Goal: Obtain resource: Download file/media

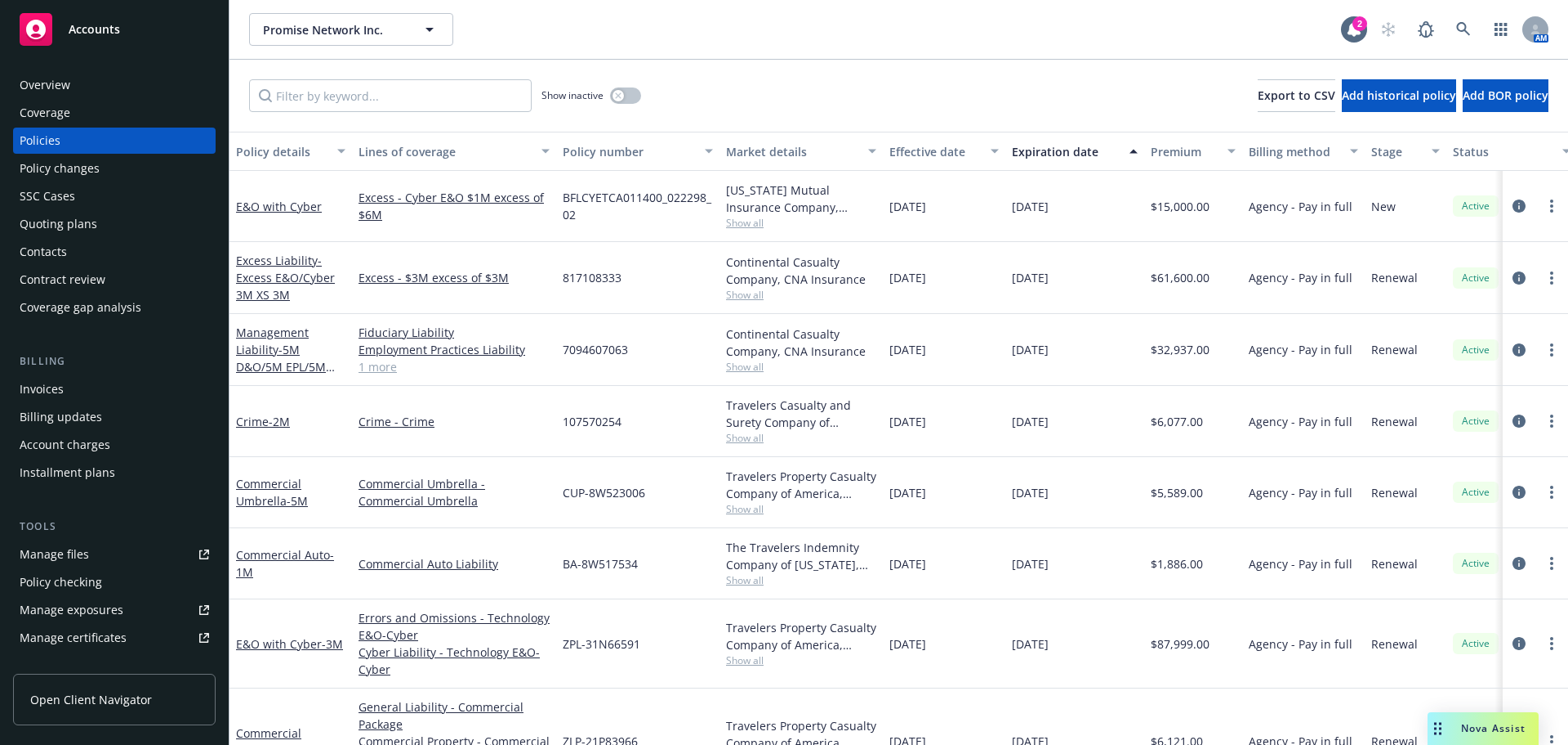
click at [109, 34] on span "Accounts" at bounding box center [94, 29] width 52 height 13
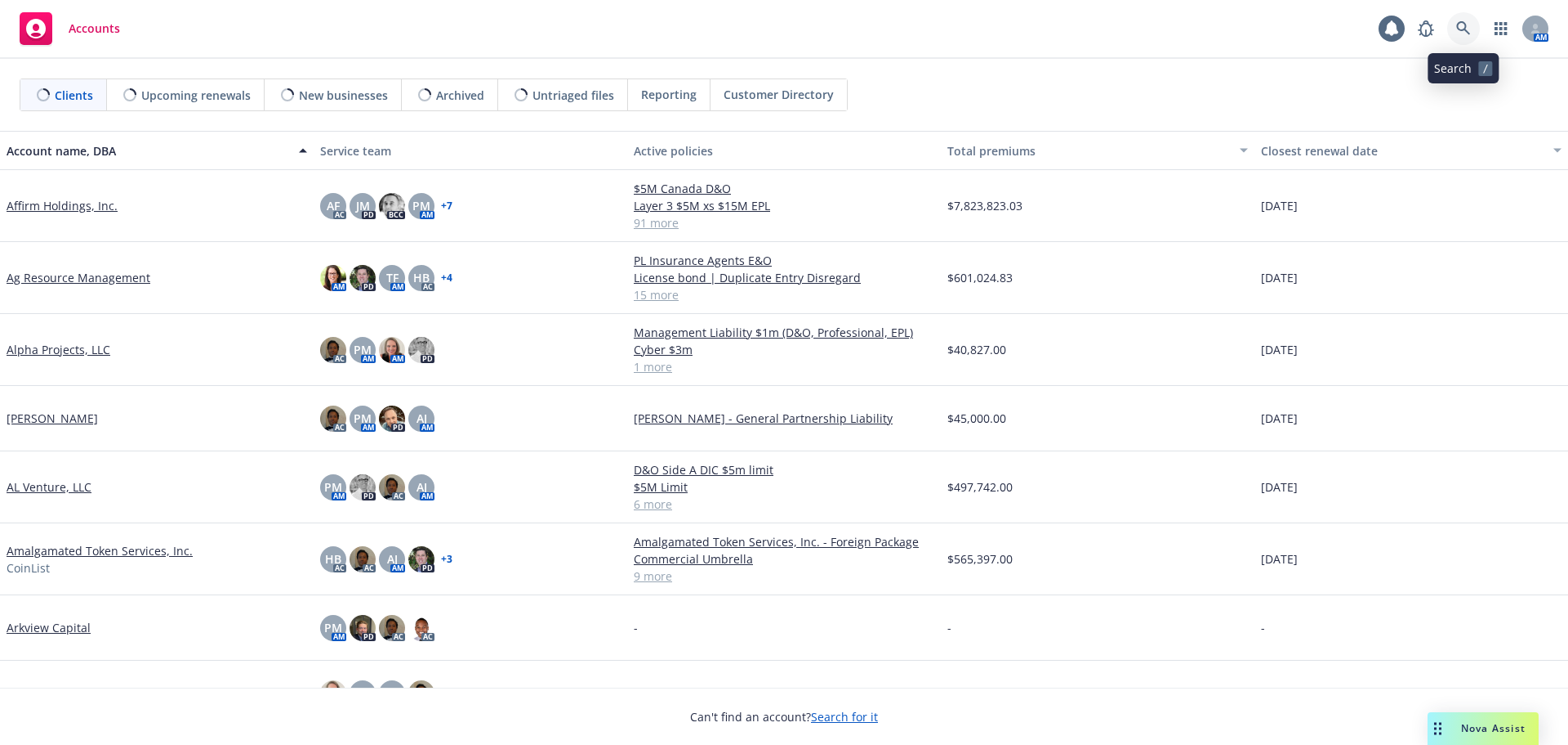
click at [1466, 30] on icon at bounding box center [1464, 28] width 14 height 14
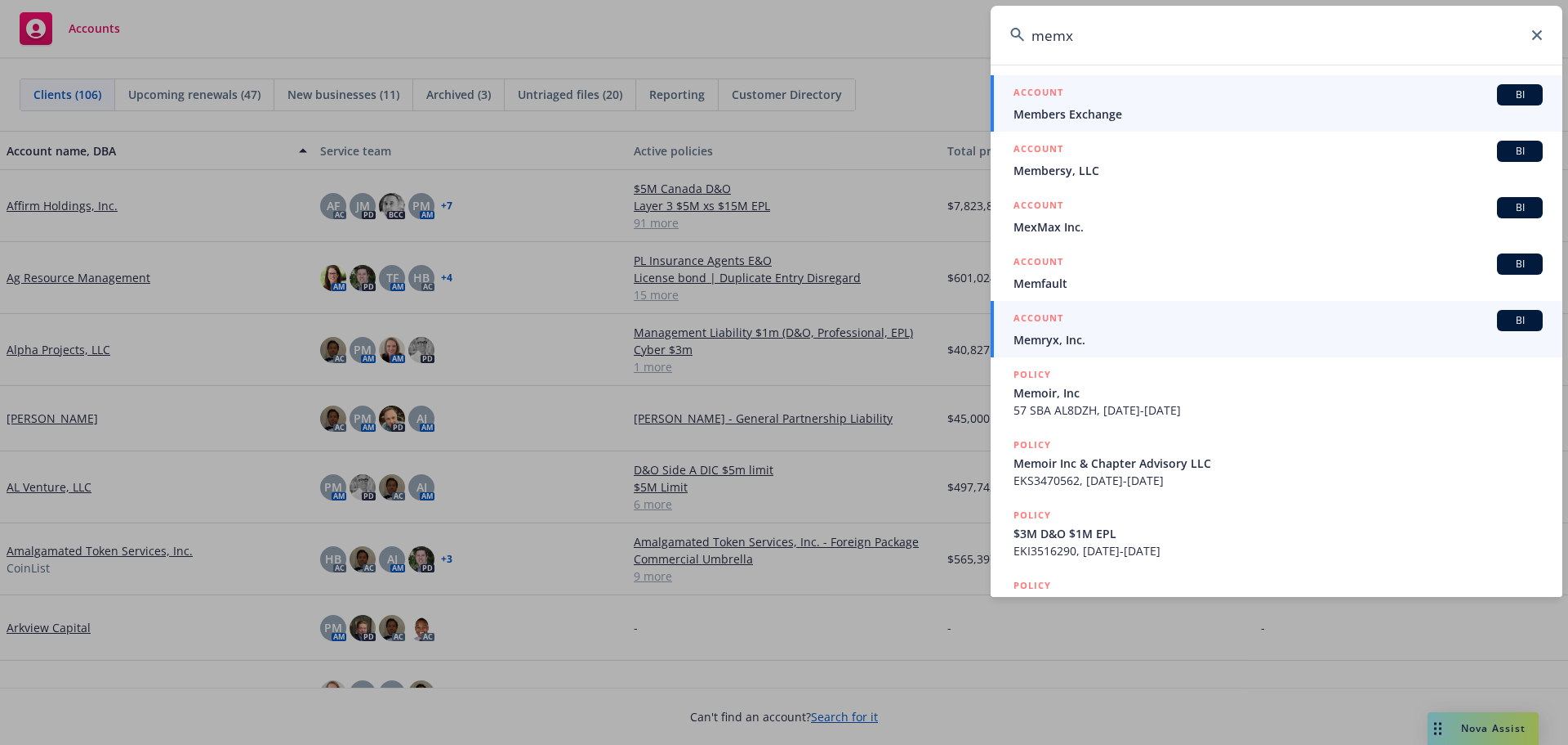
type input "memx"
click at [1106, 105] on span "Members Exchange" at bounding box center [1278, 114] width 529 height 18
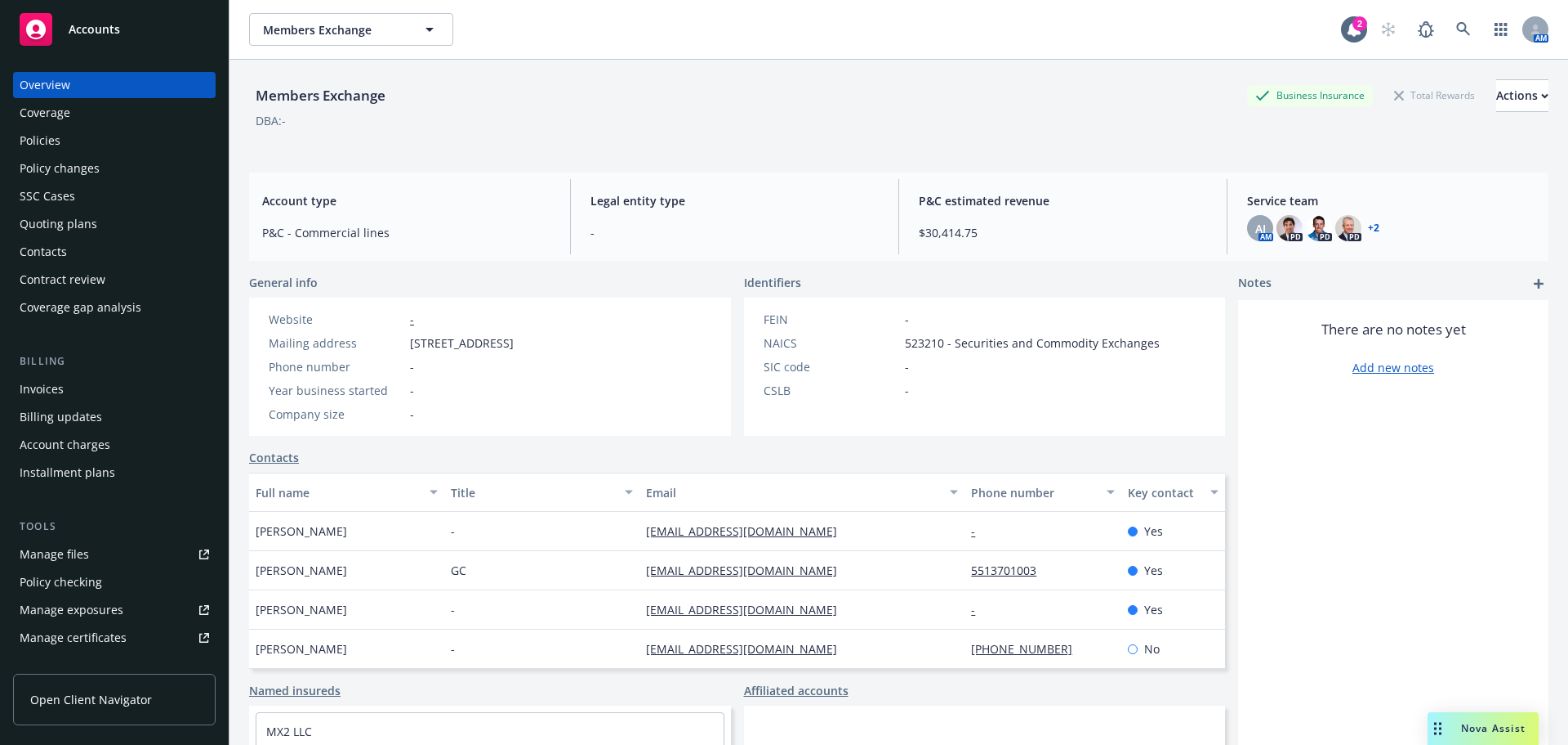
click at [46, 140] on div "Policies" at bounding box center [39, 140] width 41 height 26
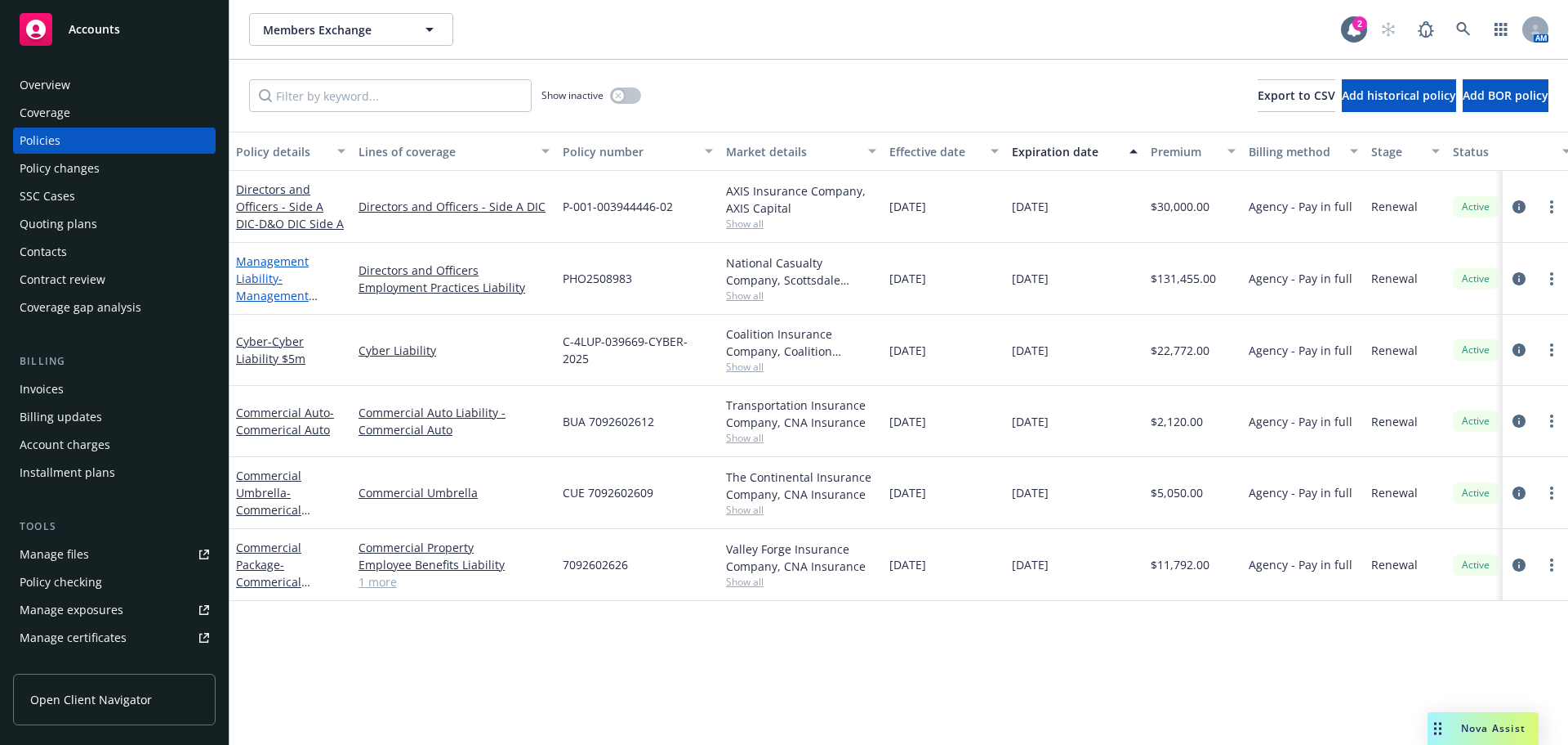
click at [285, 288] on span "- Management Liability (D&O $6m, EPL $3m)" at bounding box center [287, 304] width 104 height 67
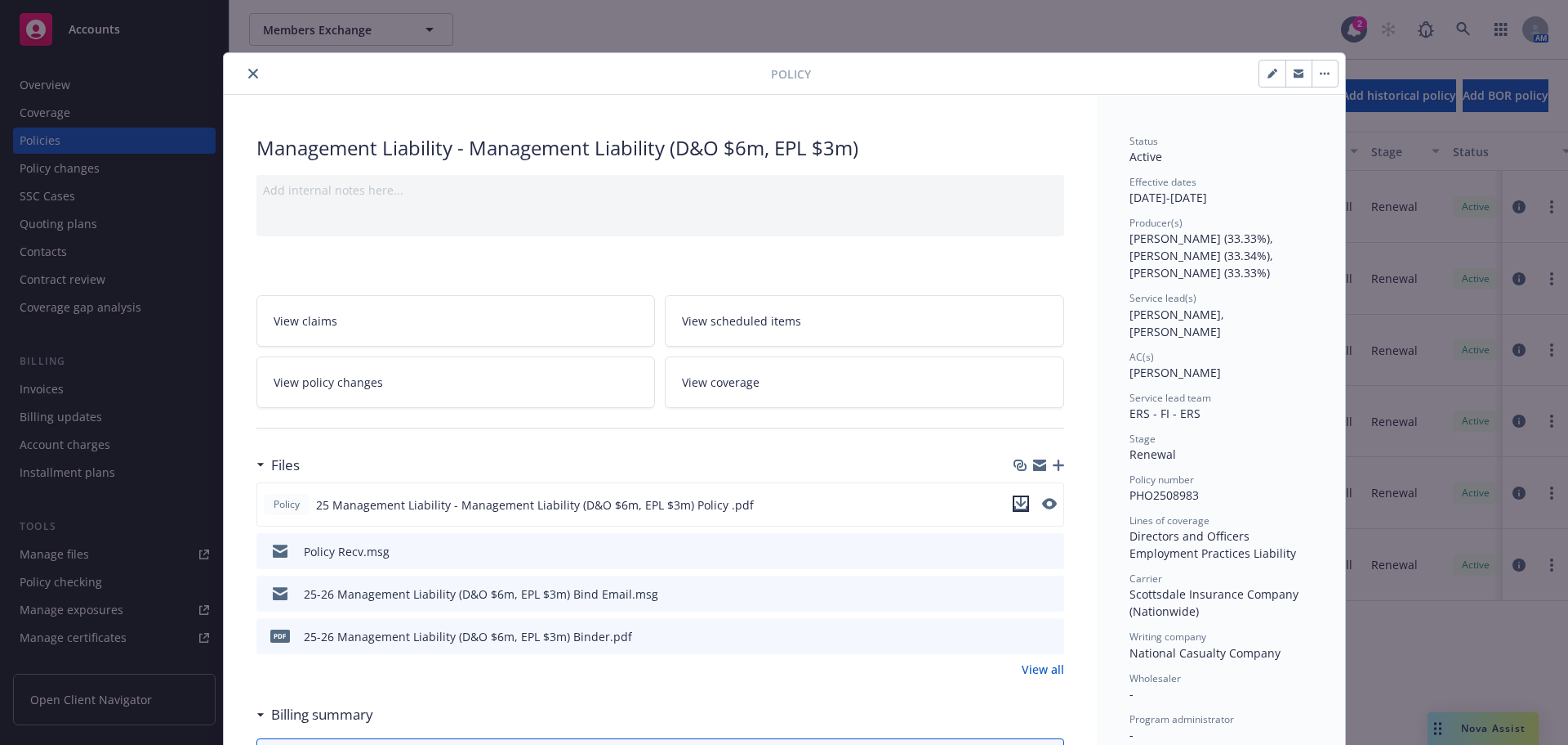
click at [1014, 502] on icon "download file" at bounding box center [1021, 503] width 13 height 13
click at [248, 71] on icon "close" at bounding box center [252, 73] width 10 height 10
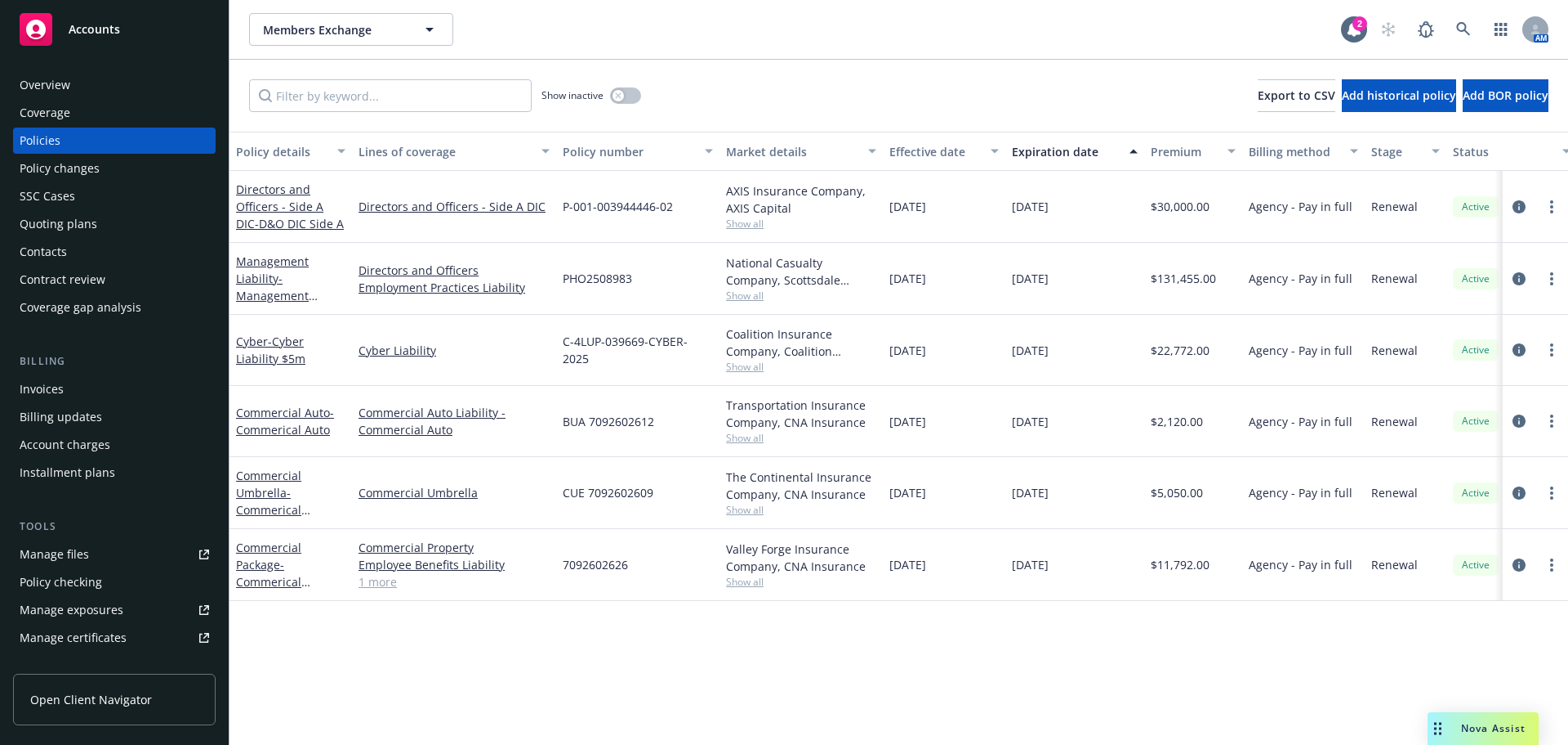
click at [54, 88] on div "Overview" at bounding box center [45, 85] width 51 height 26
